Goal: Task Accomplishment & Management: Manage account settings

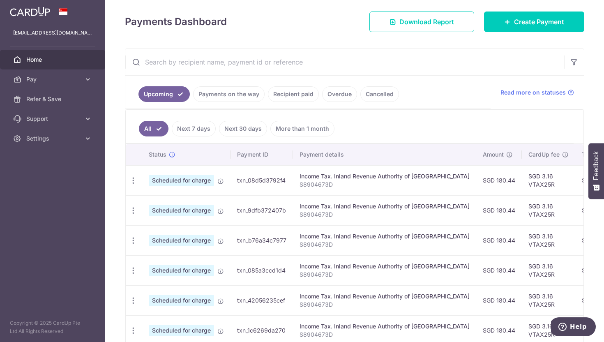
click at [227, 98] on link "Payments on the way" at bounding box center [229, 94] width 72 height 16
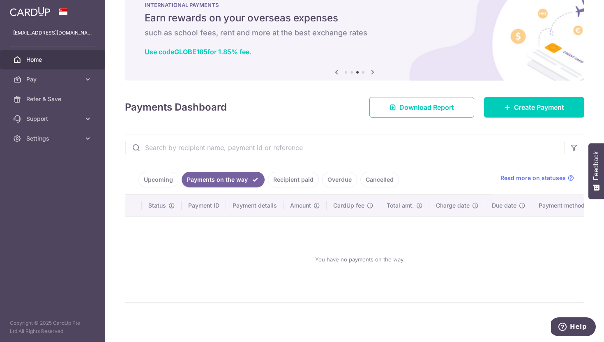
click at [295, 175] on link "Recipient paid" at bounding box center [293, 180] width 51 height 16
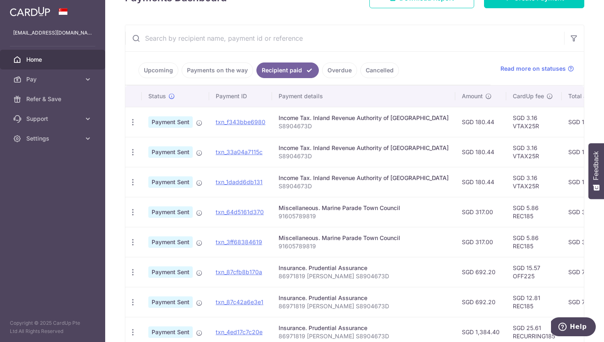
scroll to position [134, 0]
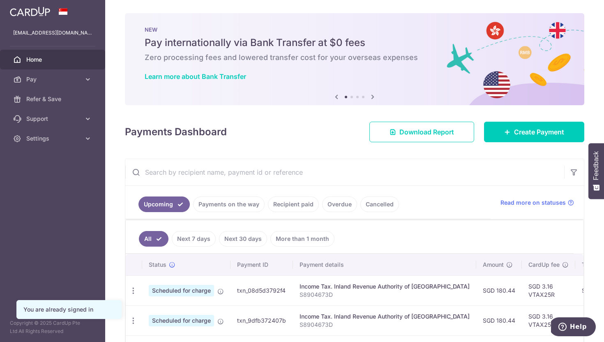
click at [284, 200] on link "Recipient paid" at bounding box center [293, 204] width 51 height 16
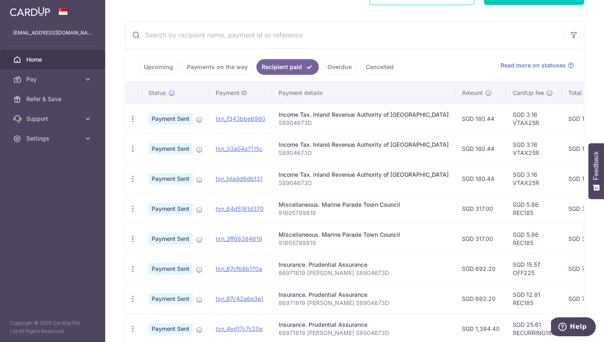
click at [365, 64] on link "Cancelled" at bounding box center [379, 67] width 39 height 16
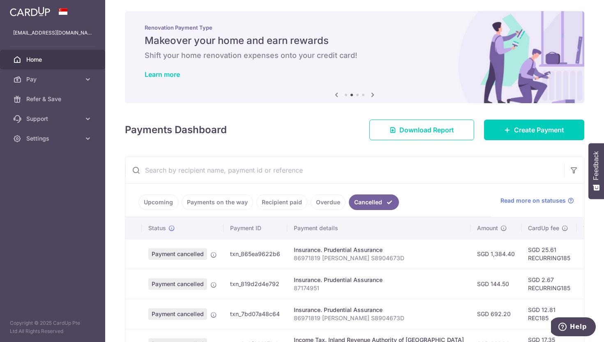
scroll to position [137, 0]
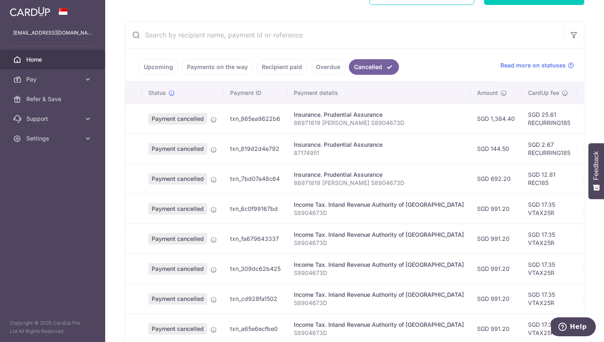
click at [320, 69] on link "Overdue" at bounding box center [328, 67] width 35 height 16
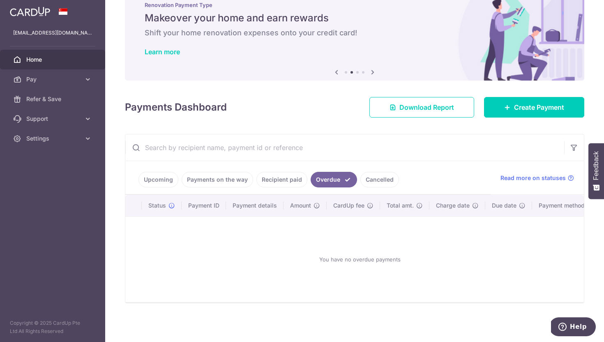
click at [263, 178] on link "Recipient paid" at bounding box center [281, 180] width 51 height 16
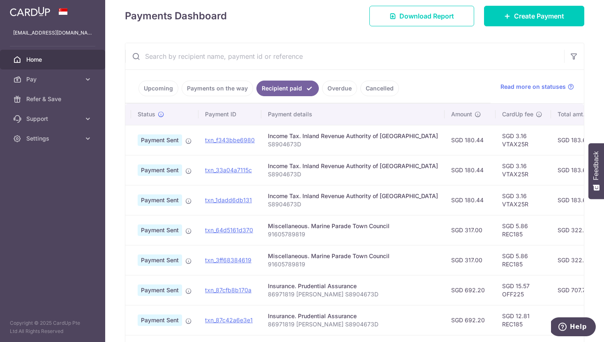
scroll to position [0, 0]
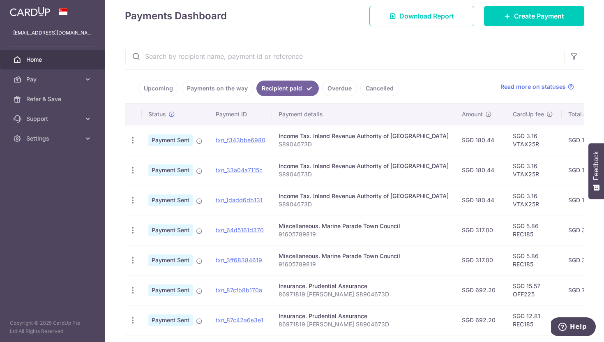
click at [159, 92] on link "Upcoming" at bounding box center [158, 89] width 40 height 16
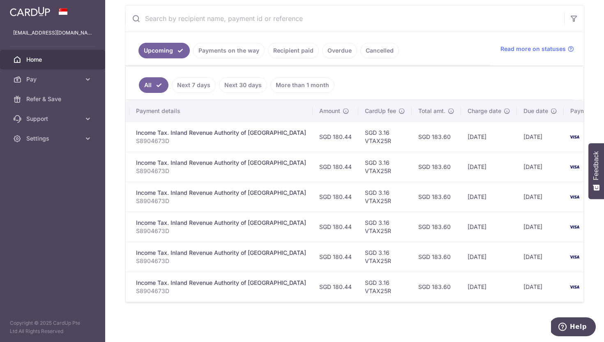
scroll to position [0, 173]
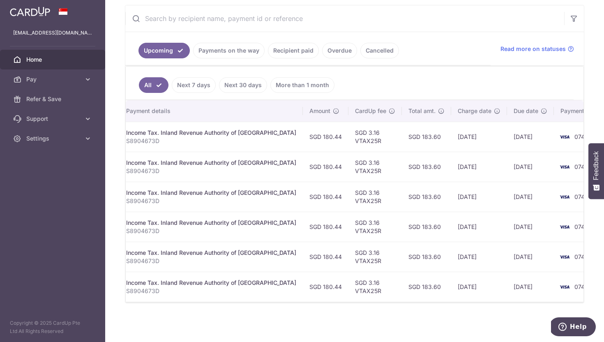
click at [232, 53] on link "Payments on the way" at bounding box center [229, 51] width 72 height 16
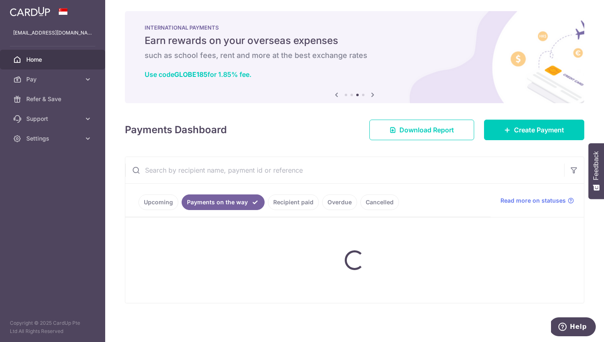
scroll to position [25, 0]
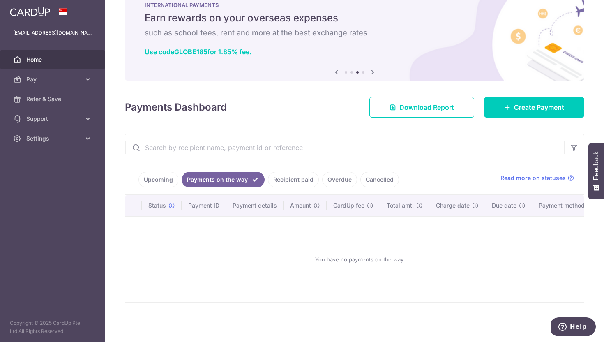
click at [164, 176] on link "Upcoming" at bounding box center [158, 180] width 40 height 16
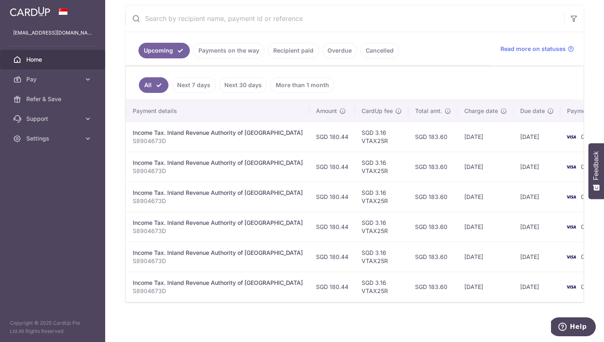
scroll to position [0, 173]
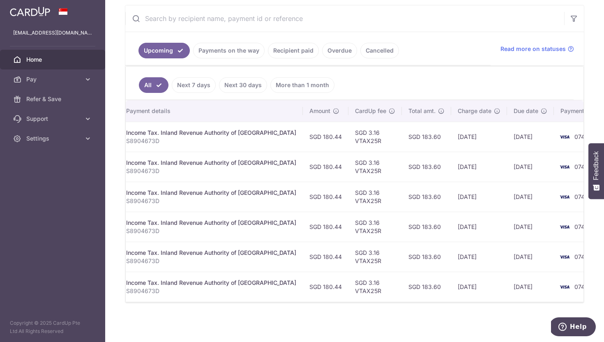
click at [235, 57] on link "Payments on the way" at bounding box center [229, 51] width 72 height 16
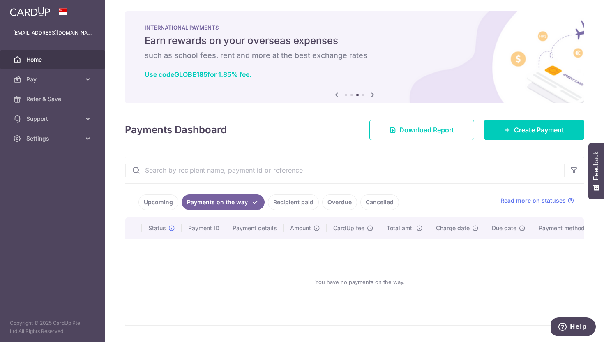
scroll to position [25, 0]
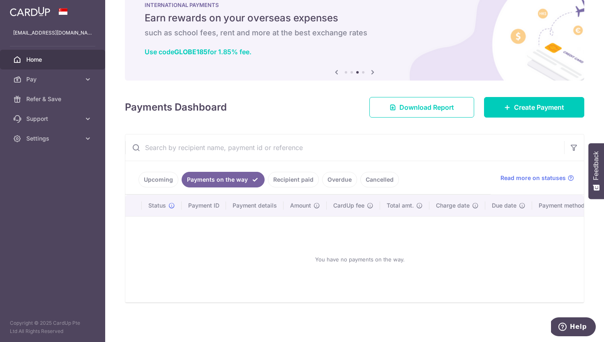
click at [293, 183] on link "Recipient paid" at bounding box center [293, 180] width 51 height 16
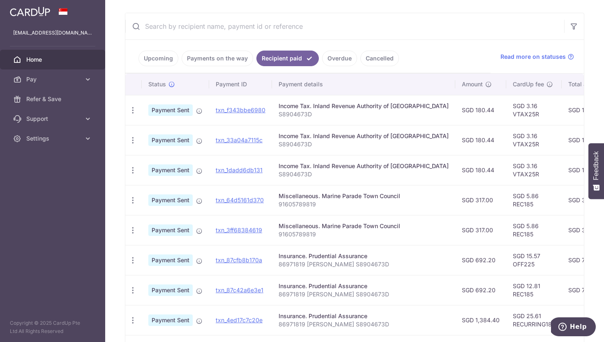
scroll to position [156, 0]
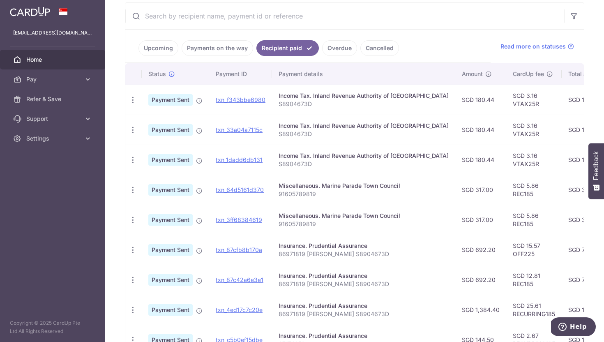
click at [150, 49] on link "Upcoming" at bounding box center [158, 48] width 40 height 16
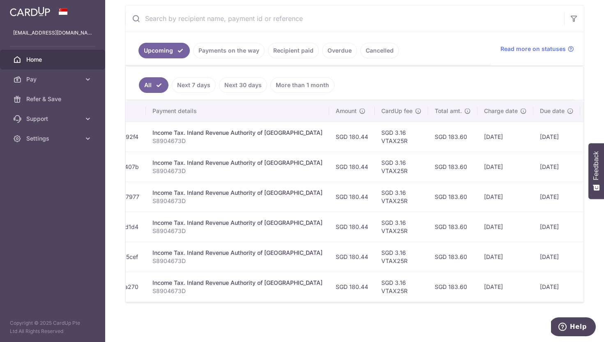
scroll to position [0, 173]
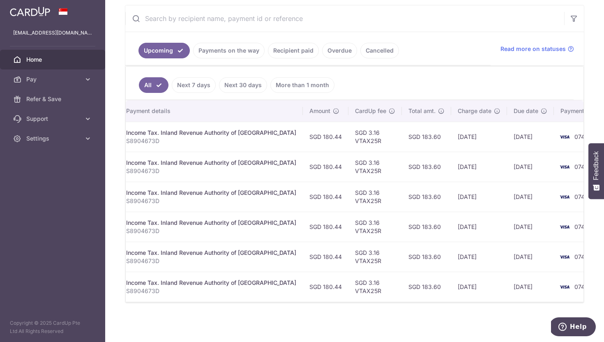
click at [202, 50] on link "Payments on the way" at bounding box center [229, 51] width 72 height 16
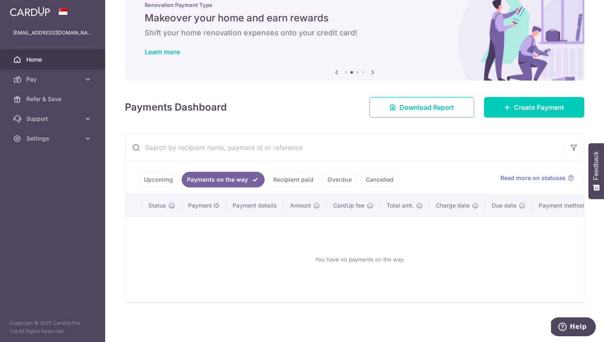
click at [157, 180] on link "Upcoming" at bounding box center [158, 180] width 40 height 16
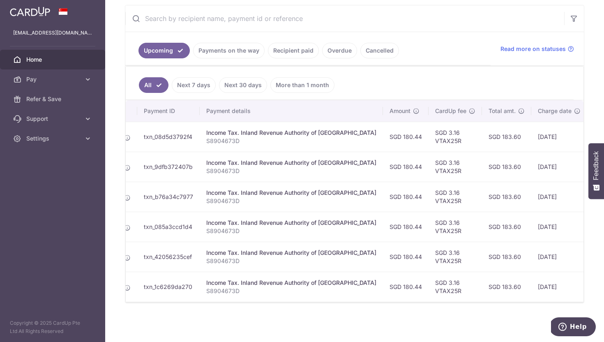
scroll to position [0, 94]
click at [289, 51] on link "Recipient paid" at bounding box center [293, 51] width 51 height 16
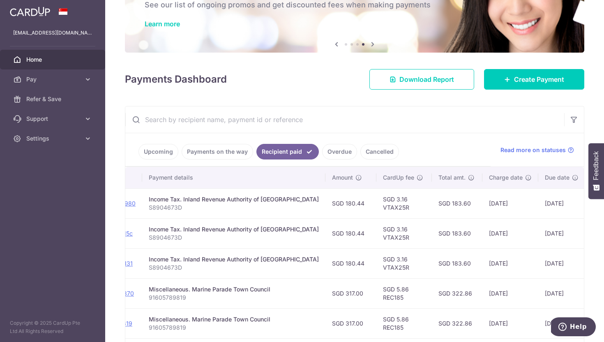
scroll to position [0, 160]
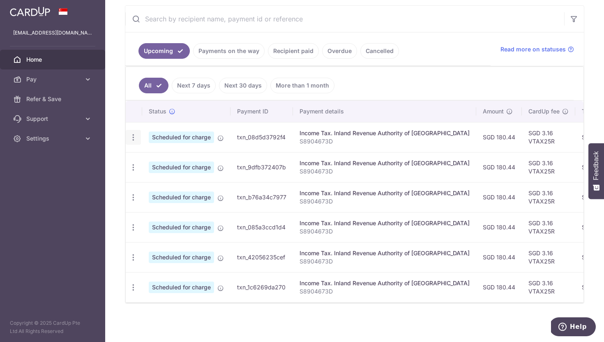
click at [133, 134] on icon "button" at bounding box center [133, 137] width 9 height 9
click at [282, 54] on link "Recipient paid" at bounding box center [293, 51] width 51 height 16
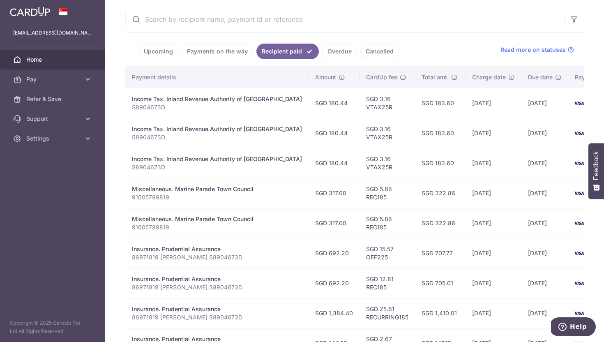
scroll to position [0, 147]
click at [162, 56] on link "Upcoming" at bounding box center [158, 52] width 40 height 16
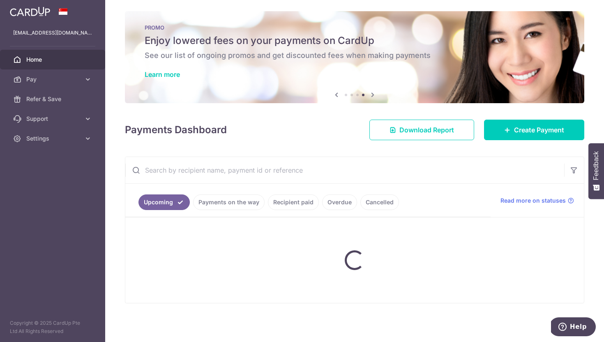
scroll to position [153, 0]
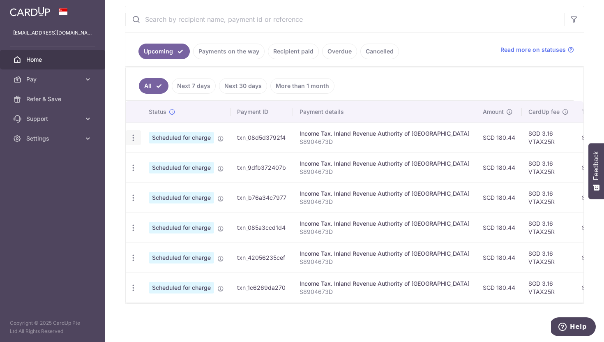
click at [132, 141] on icon "button" at bounding box center [133, 138] width 9 height 9
click at [164, 163] on span "Update payment" at bounding box center [177, 160] width 56 height 10
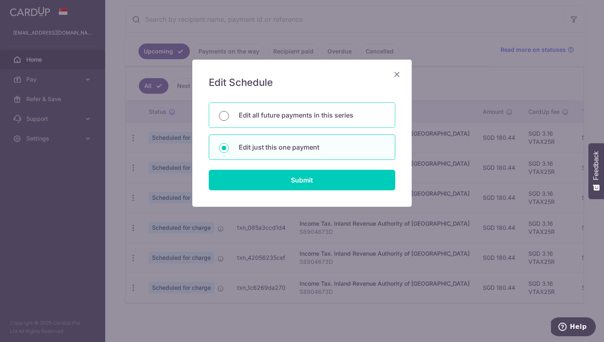
click at [223, 114] on input "Edit all future payments in this series" at bounding box center [224, 116] width 10 height 10
radio input "true"
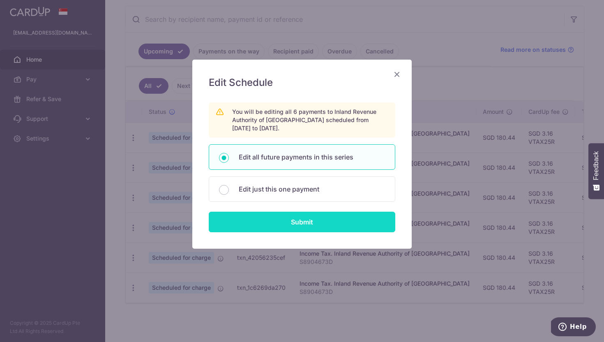
click at [311, 223] on input "Submit" at bounding box center [302, 222] width 187 height 21
radio input "true"
type input "180.44"
type input "S8904673D"
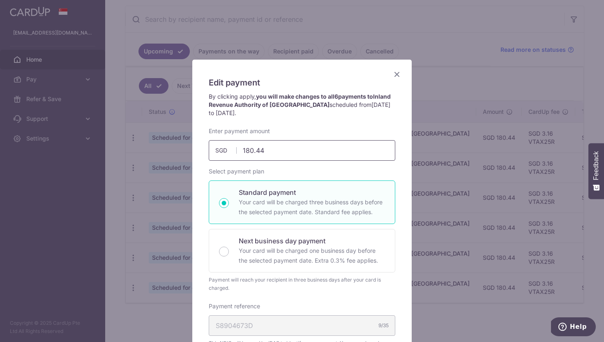
click at [285, 150] on input "180.44" at bounding box center [302, 150] width 187 height 21
type input "882.94"
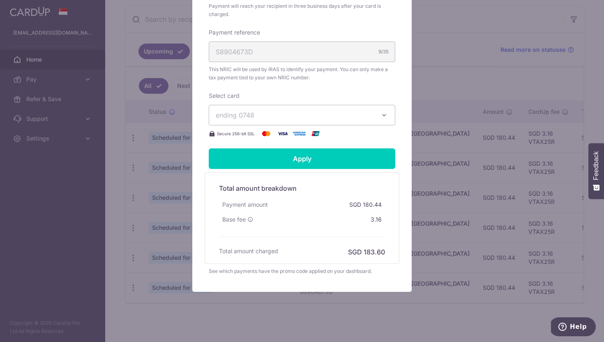
scroll to position [280, 0]
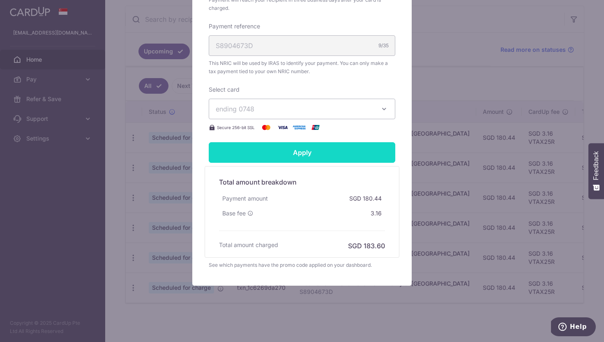
click at [290, 152] on form "By clicking apply, you will make changes to all 6 payments to Inland Revenue Au…" at bounding box center [302, 41] width 187 height 457
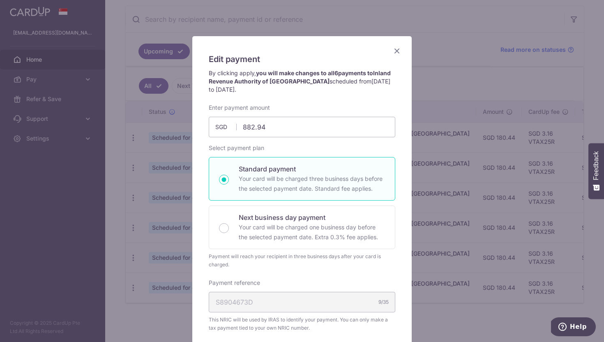
scroll to position [31, 0]
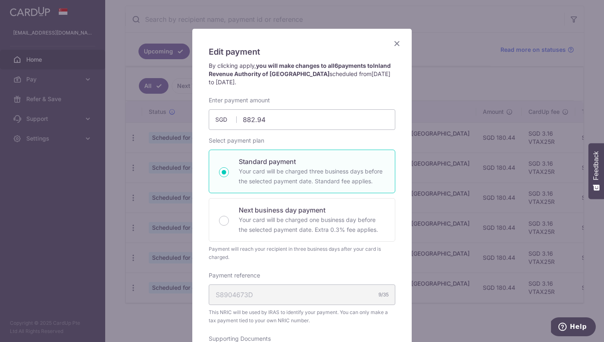
click at [395, 44] on icon "Close" at bounding box center [397, 43] width 10 height 10
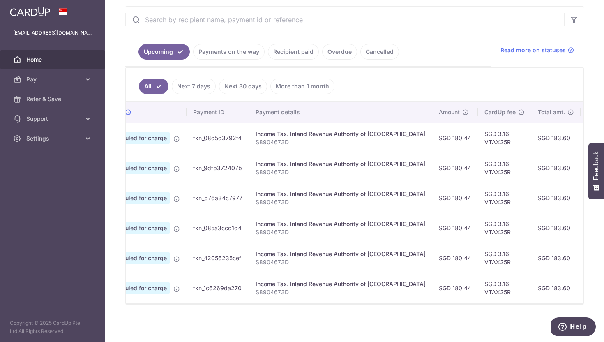
scroll to position [0, 0]
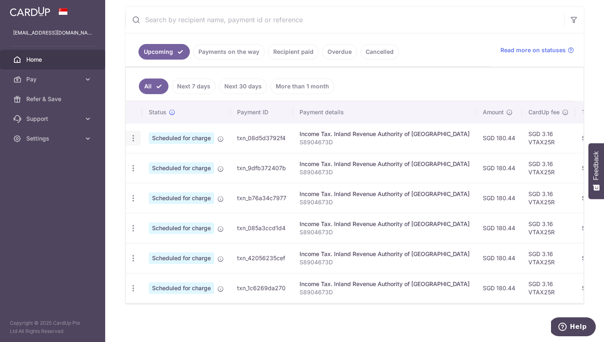
click at [133, 136] on icon "button" at bounding box center [133, 138] width 9 height 9
click at [438, 84] on ul "All Next 7 days Next 30 days More than 1 month" at bounding box center [350, 84] width 448 height 33
click at [134, 134] on icon "button" at bounding box center [133, 138] width 9 height 9
click at [157, 164] on span "Update payment" at bounding box center [177, 161] width 56 height 10
radio input "true"
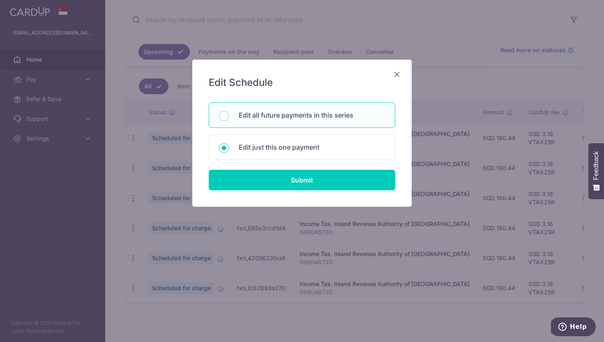
click at [231, 117] on div "Edit all future payments in this series" at bounding box center [302, 114] width 187 height 25
radio input "true"
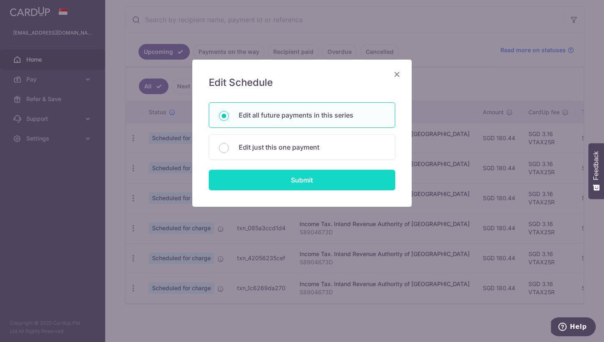
click at [276, 185] on input "Submit" at bounding box center [302, 180] width 187 height 21
type input "180.44"
radio input "true"
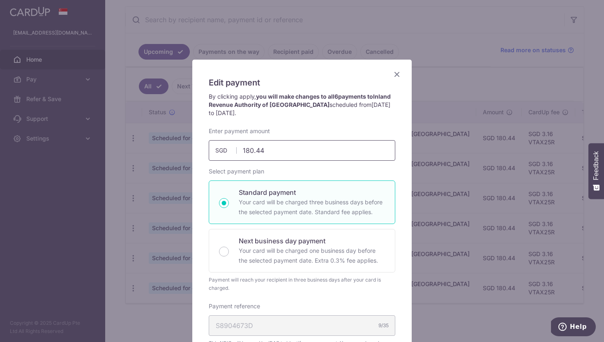
click at [258, 152] on input "180.44" at bounding box center [302, 150] width 187 height 21
click at [296, 150] on input "8829180.44" at bounding box center [302, 150] width 187 height 21
type input "882.94"
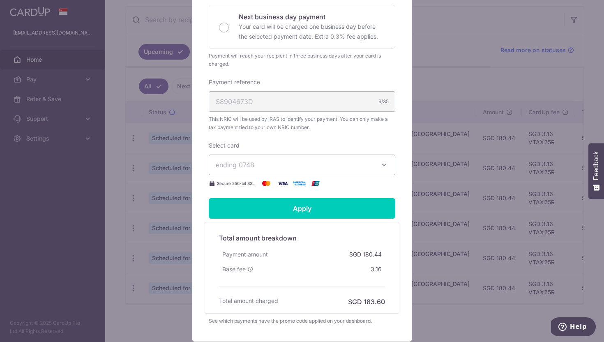
scroll to position [235, 0]
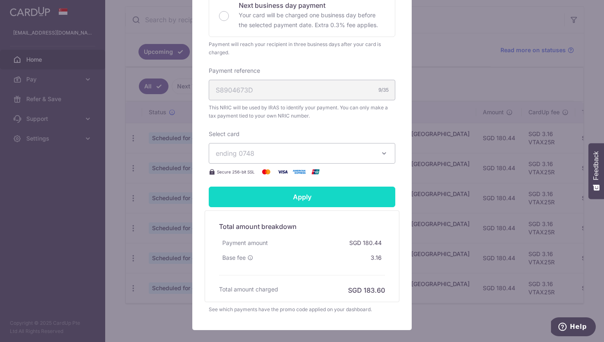
click at [269, 205] on form "By clicking apply, you will make changes to all 6 payments to Inland Revenue Au…" at bounding box center [302, 85] width 187 height 457
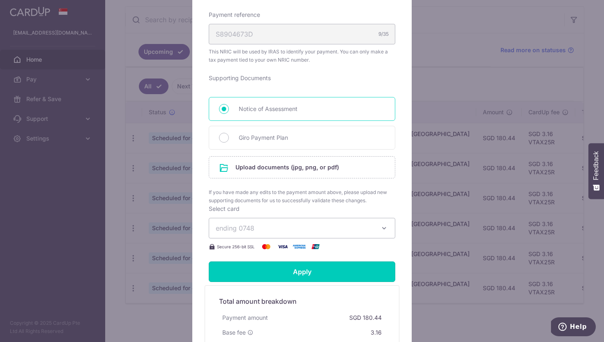
scroll to position [294, 0]
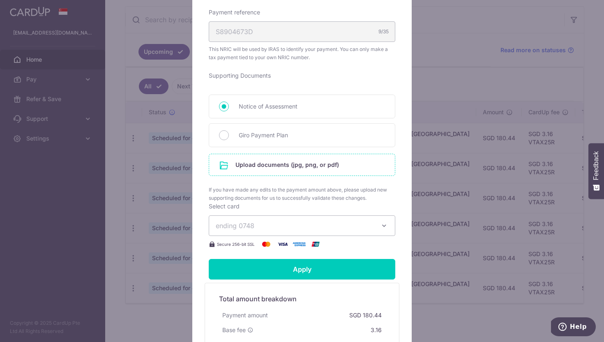
click at [286, 169] on input "file" at bounding box center [302, 164] width 186 height 21
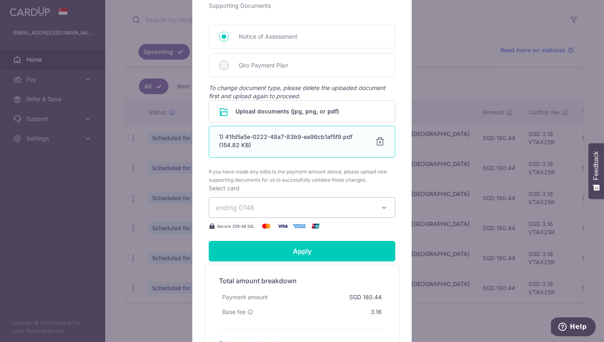
scroll to position [395, 0]
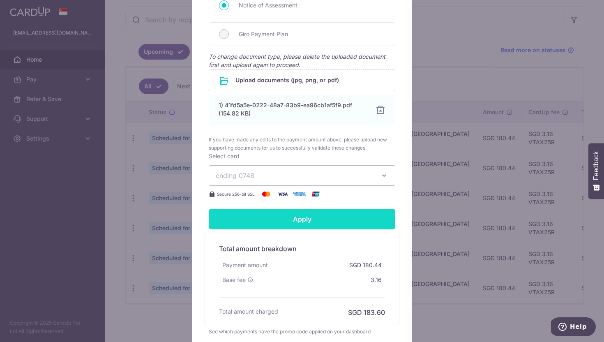
click at [289, 221] on input "Apply" at bounding box center [302, 219] width 187 height 21
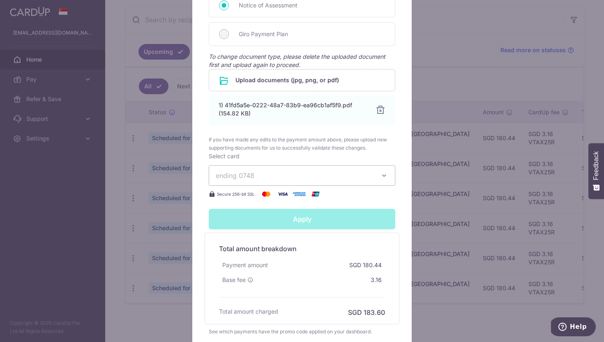
type input "Successfully Applied"
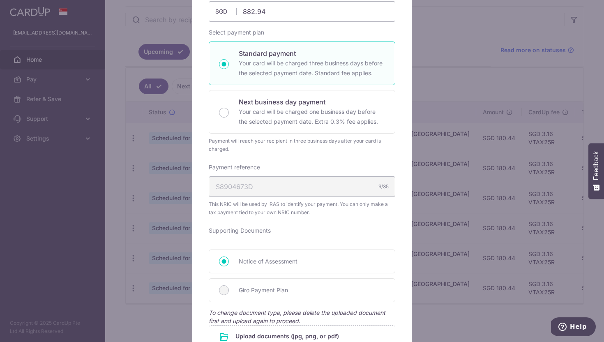
scroll to position [31, 0]
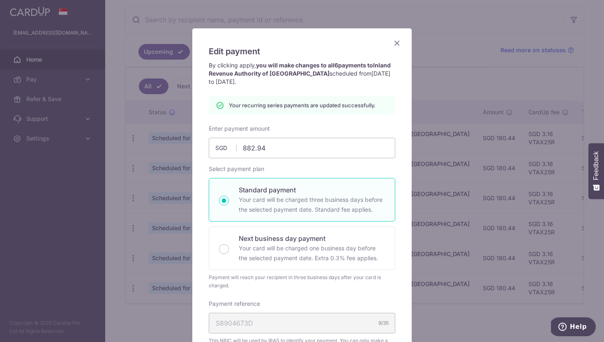
click at [396, 44] on icon "Close" at bounding box center [397, 43] width 10 height 10
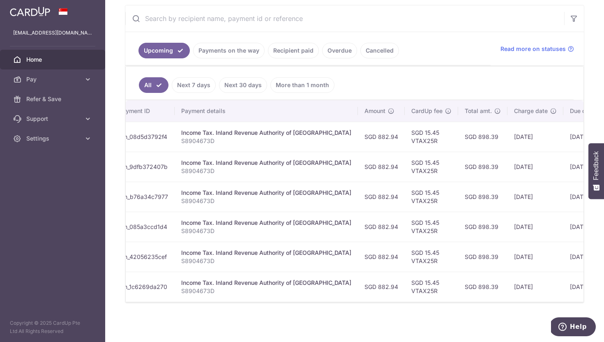
scroll to position [0, 83]
